Goal: Information Seeking & Learning: Learn about a topic

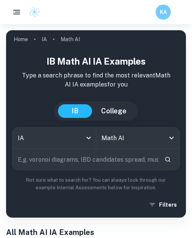
scroll to position [322, 0]
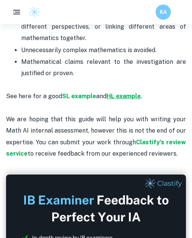
scroll to position [2118, 0]
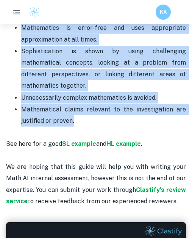
drag, startPoint x: 5, startPoint y: 96, endPoint x: 144, endPoint y: 98, distance: 139.1
copy div "Math IA is marked for 20 points , contributing to 20% of the grade at both leve…"
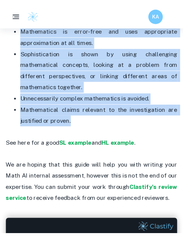
scroll to position [2171, 0]
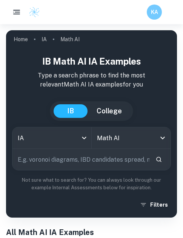
scroll to position [272, 0]
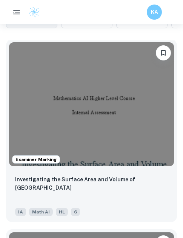
click at [99, 133] on img at bounding box center [91, 104] width 165 height 124
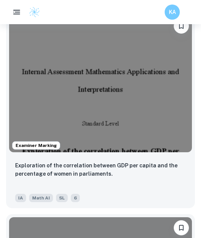
scroll to position [899, 0]
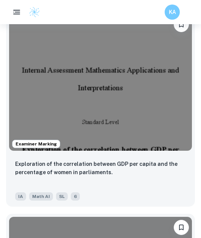
click at [119, 120] on img at bounding box center [100, 82] width 183 height 137
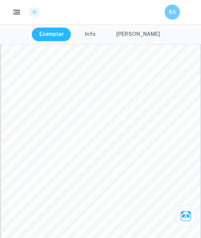
scroll to position [1009, 0]
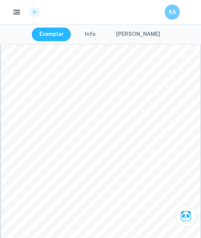
scroll to position [359, 0]
